Goal: Task Accomplishment & Management: Use online tool/utility

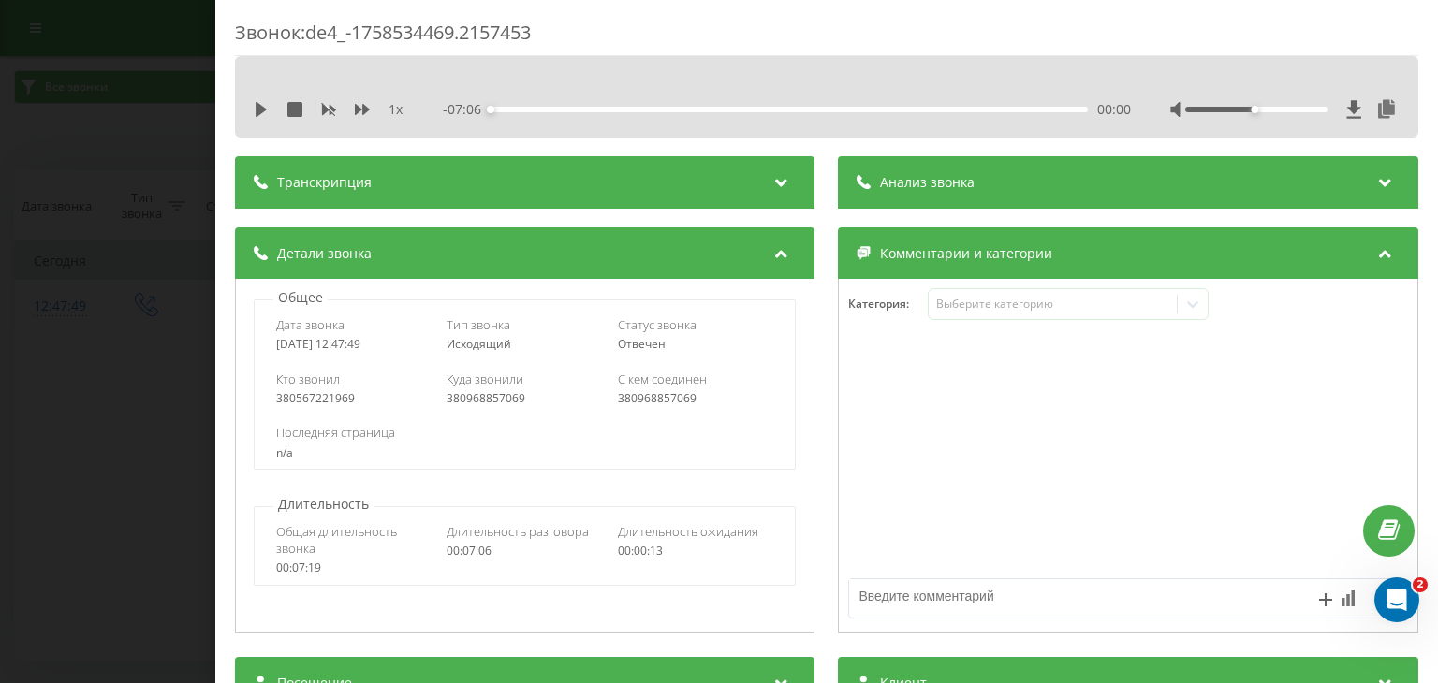
click at [0, 172] on div "Звонок : de4_-1758534469.2157453 1 x - 07:06 00:00 00:00 Транскрипция Для анали…" at bounding box center [719, 341] width 1438 height 683
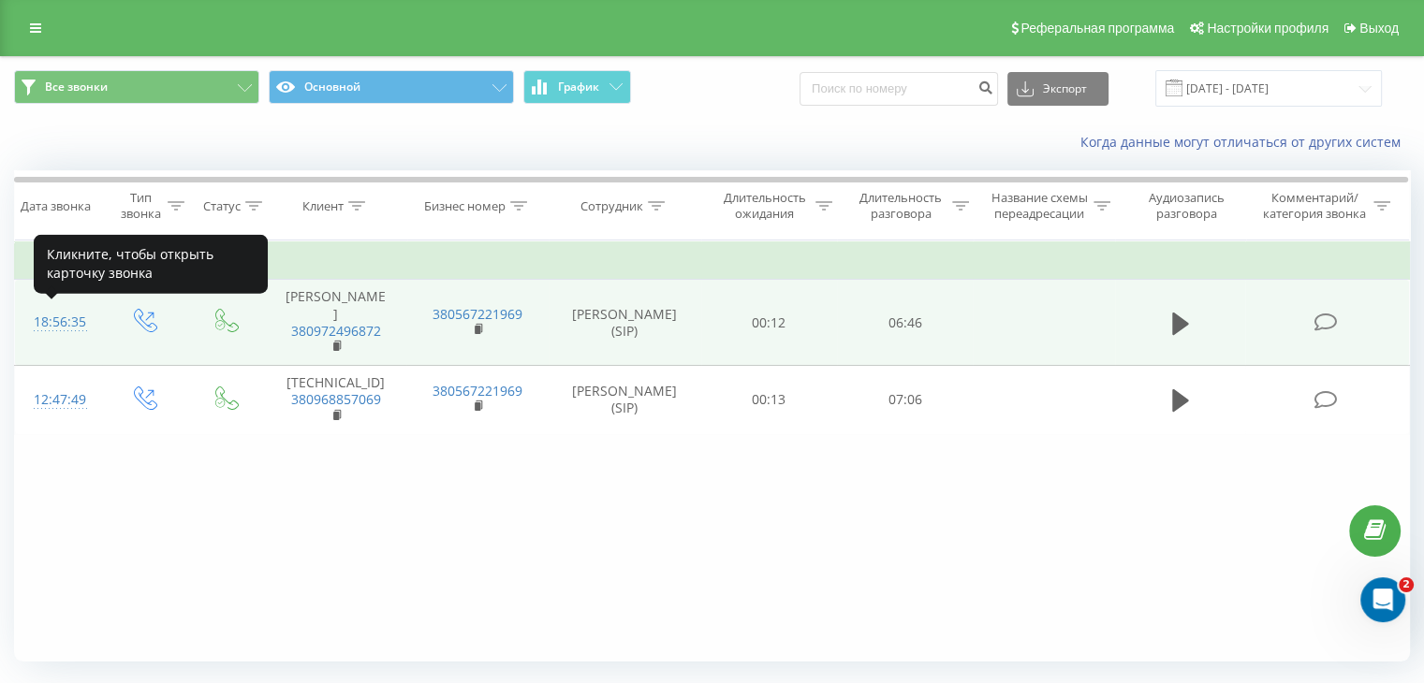
click at [81, 313] on div "18:56:35" at bounding box center [59, 322] width 50 height 37
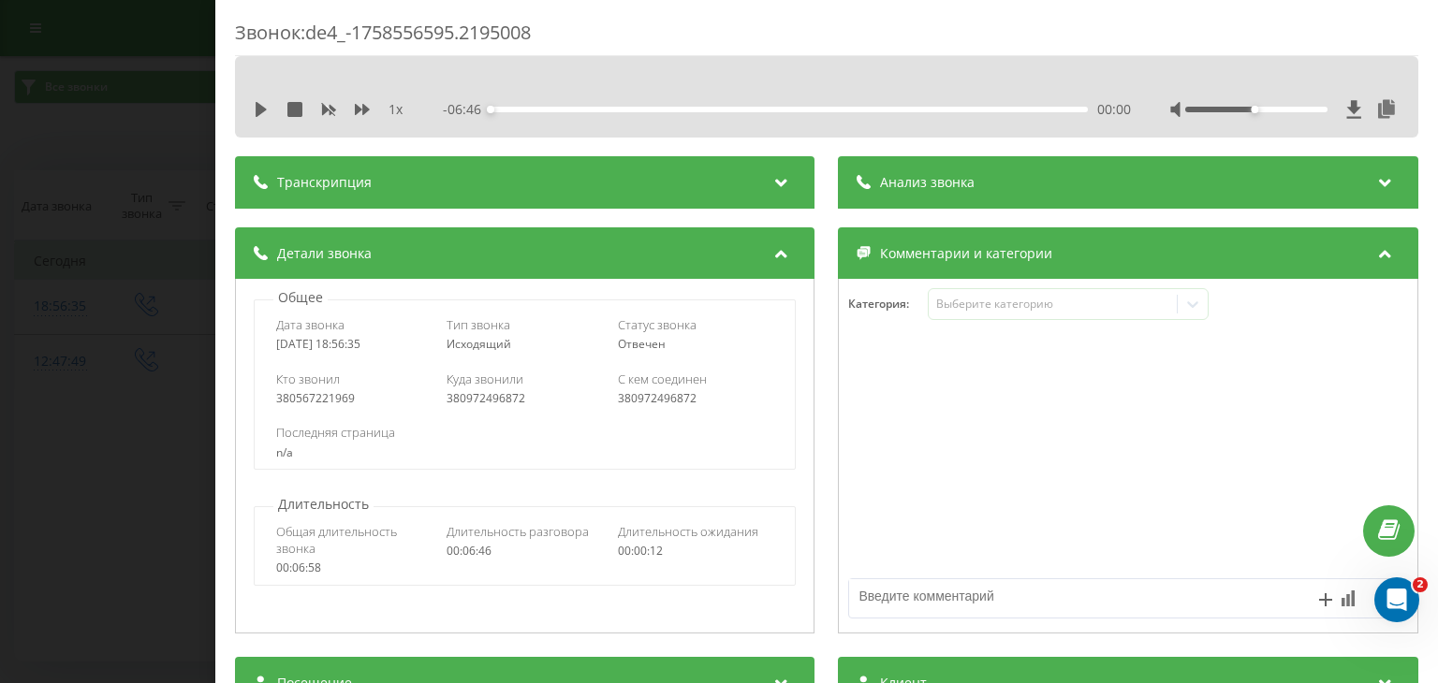
click at [1386, 110] on div "1 x - 06:46 00:00 00:00" at bounding box center [826, 109] width 1155 height 28
click at [1376, 106] on icon at bounding box center [1387, 109] width 22 height 19
click at [168, 252] on div "Звонок : de4_-1758556595.2195008 1 x - 06:46 00:00 00:00 Транскрипция Для анали…" at bounding box center [719, 341] width 1438 height 683
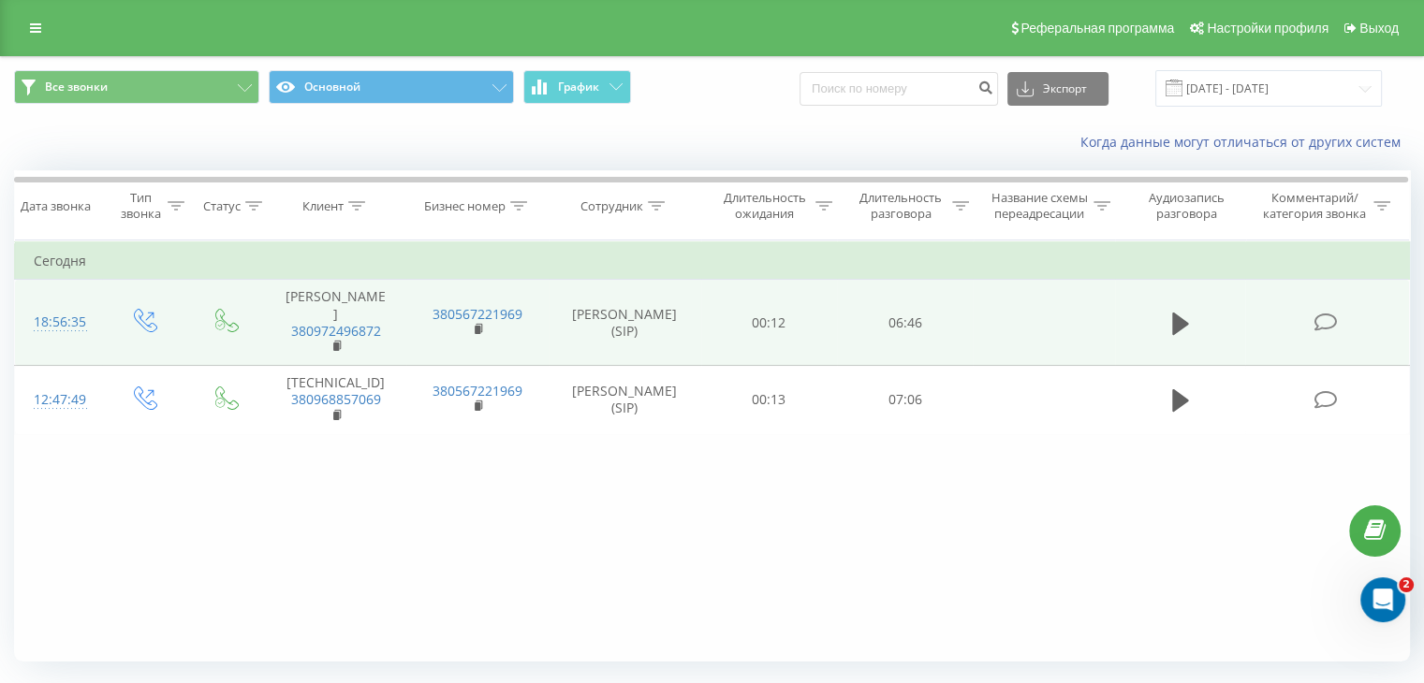
click at [94, 319] on td "18:56:35" at bounding box center [58, 323] width 87 height 86
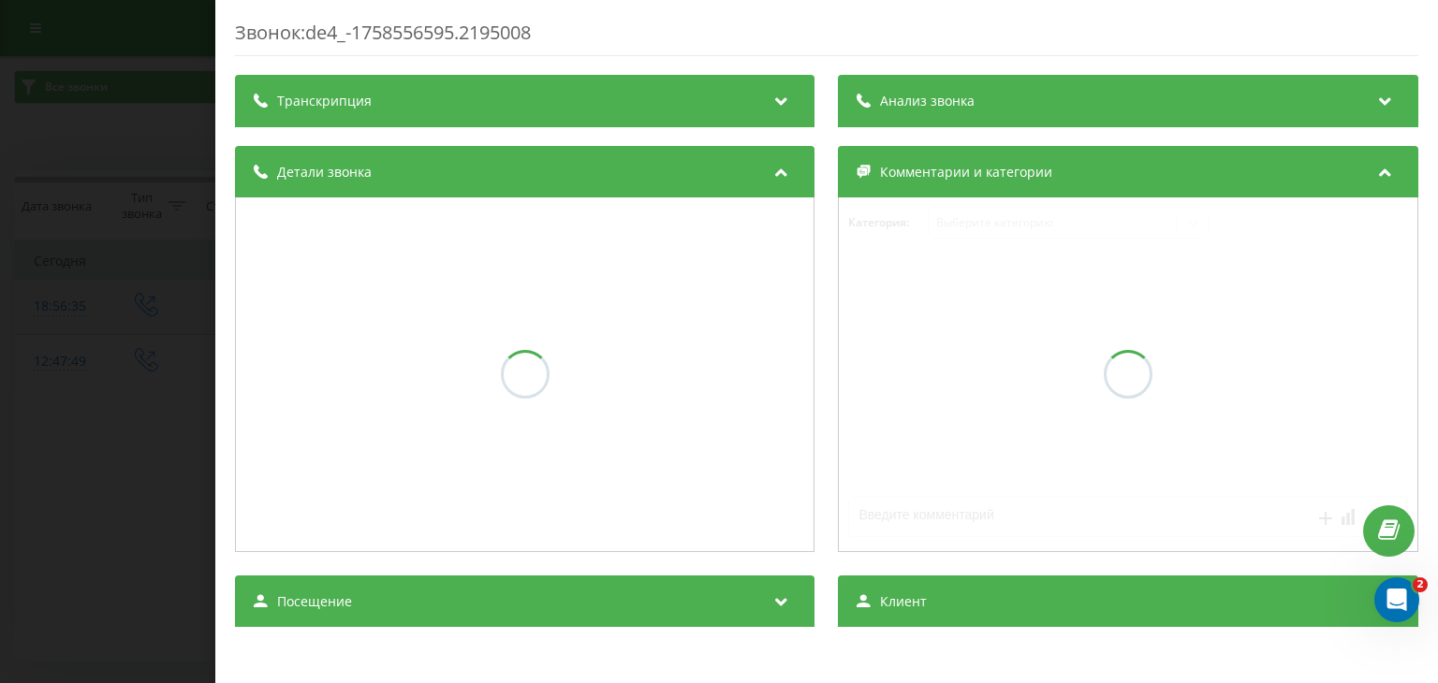
click at [94, 319] on div "Звонок : de4_-1758556595.2195008 Транскрипция Анализ звонка Детали звонка Комме…" at bounding box center [719, 341] width 1438 height 683
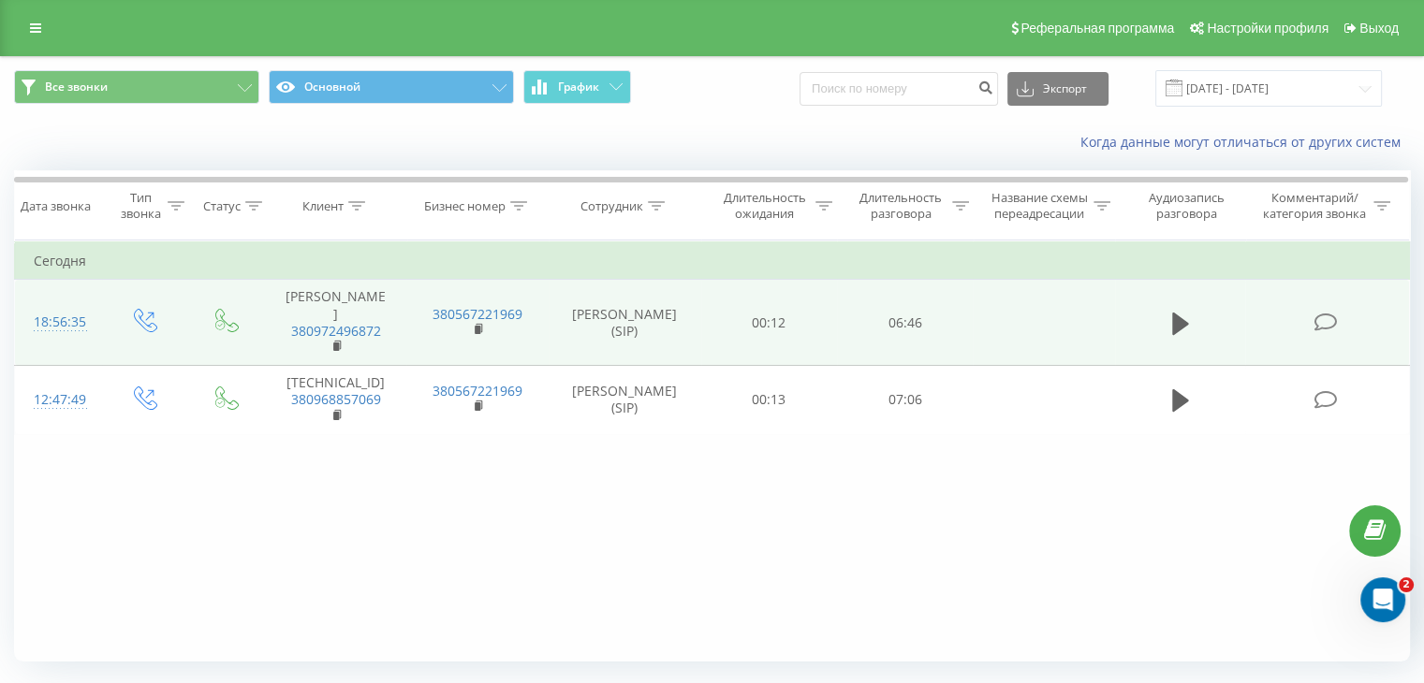
click at [94, 319] on td "18:56:35" at bounding box center [58, 323] width 87 height 86
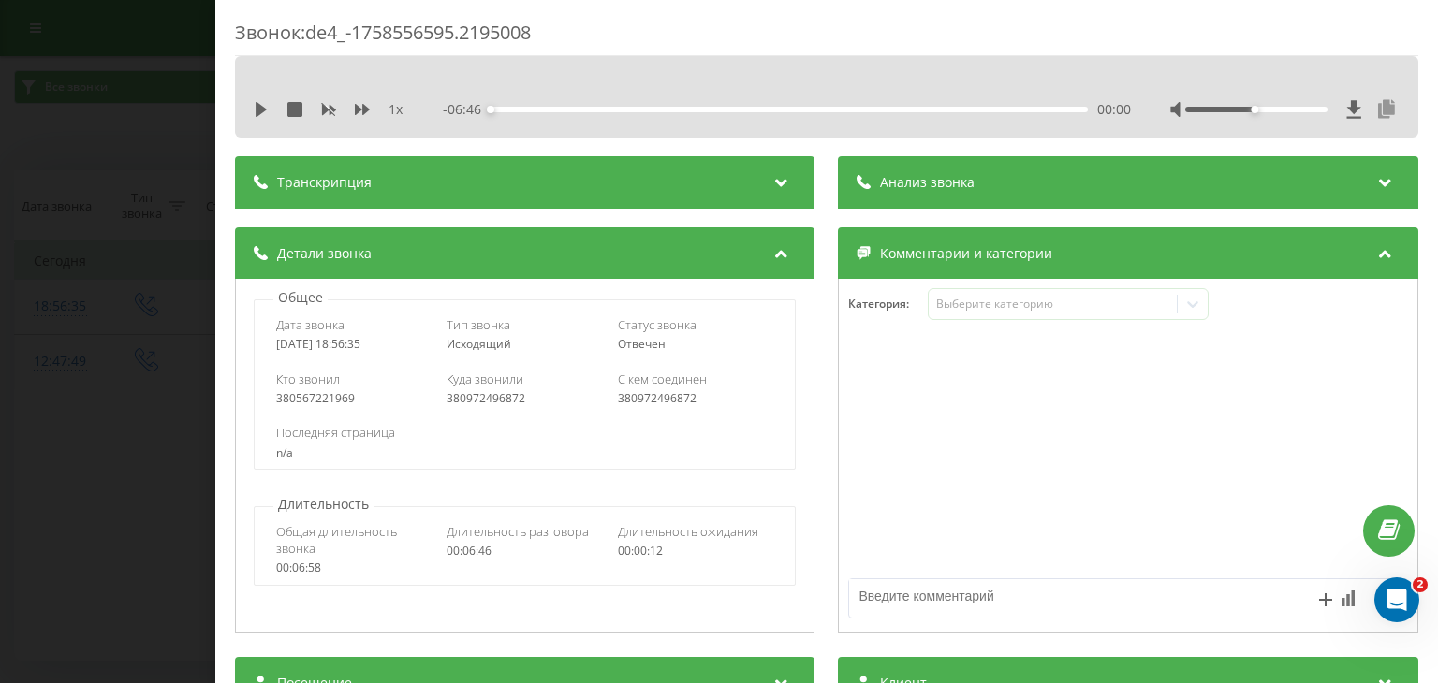
click at [1376, 117] on icon at bounding box center [1387, 109] width 22 height 19
